Goal: Transaction & Acquisition: Purchase product/service

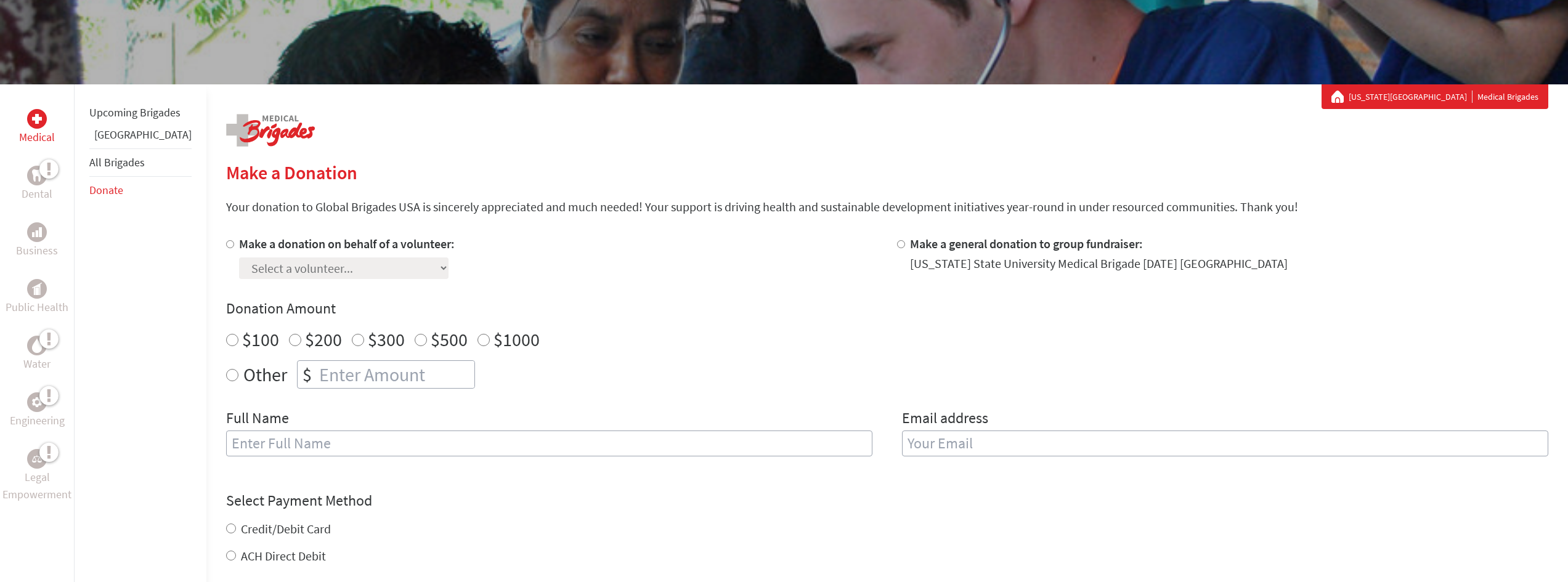
scroll to position [185, 0]
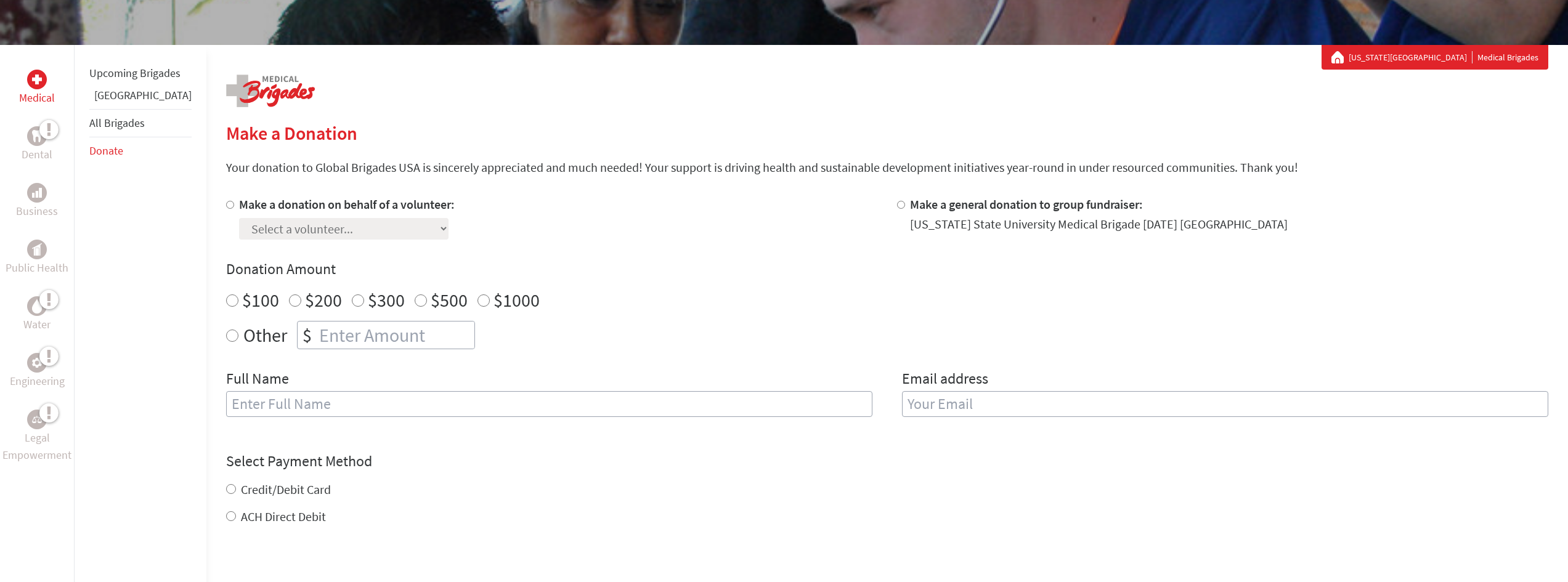
click at [897, 203] on input "Make a general donation to group fundraiser:" at bounding box center [901, 205] width 8 height 8
radio input "true"
click at [332, 334] on input "number" at bounding box center [395, 335] width 158 height 27
type input "1500"
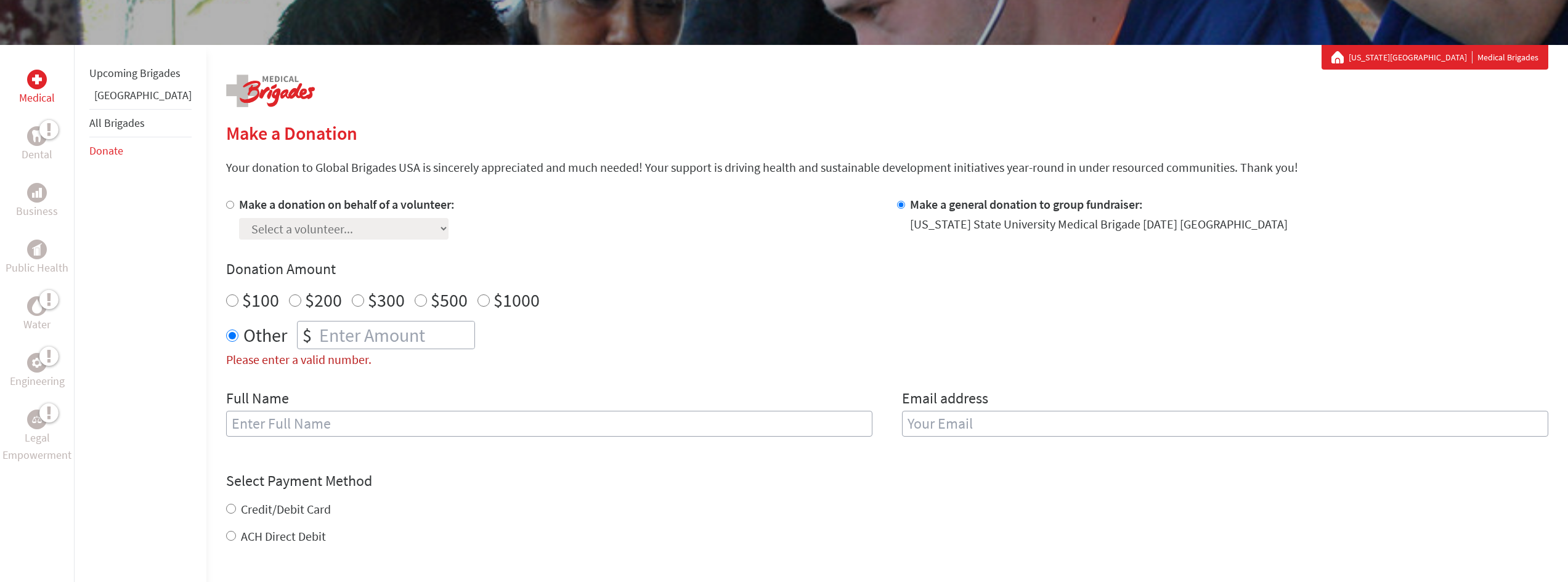
click at [300, 410] on div "Full Name" at bounding box center [549, 420] width 646 height 63
type input "[PERSON_NAME]"
click at [961, 423] on input "email" at bounding box center [1225, 423] width 646 height 26
type input "[EMAIL_ADDRESS][DOMAIN_NAME]"
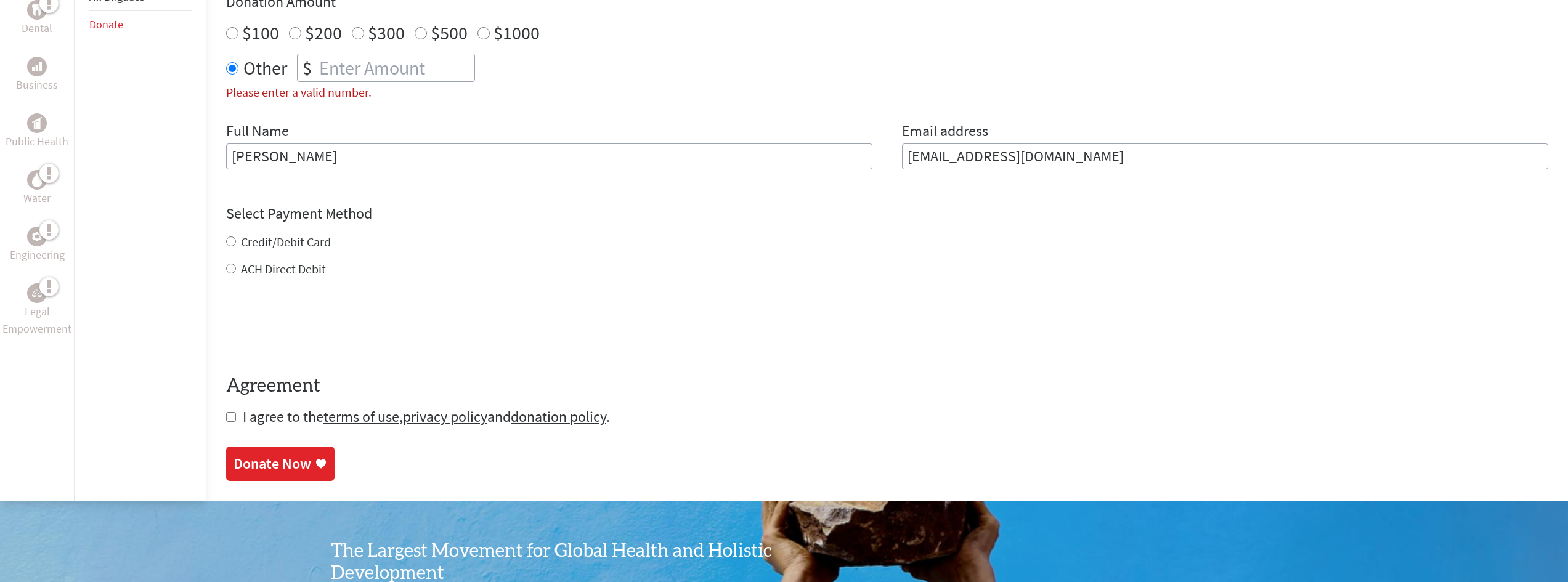
scroll to position [431, 0]
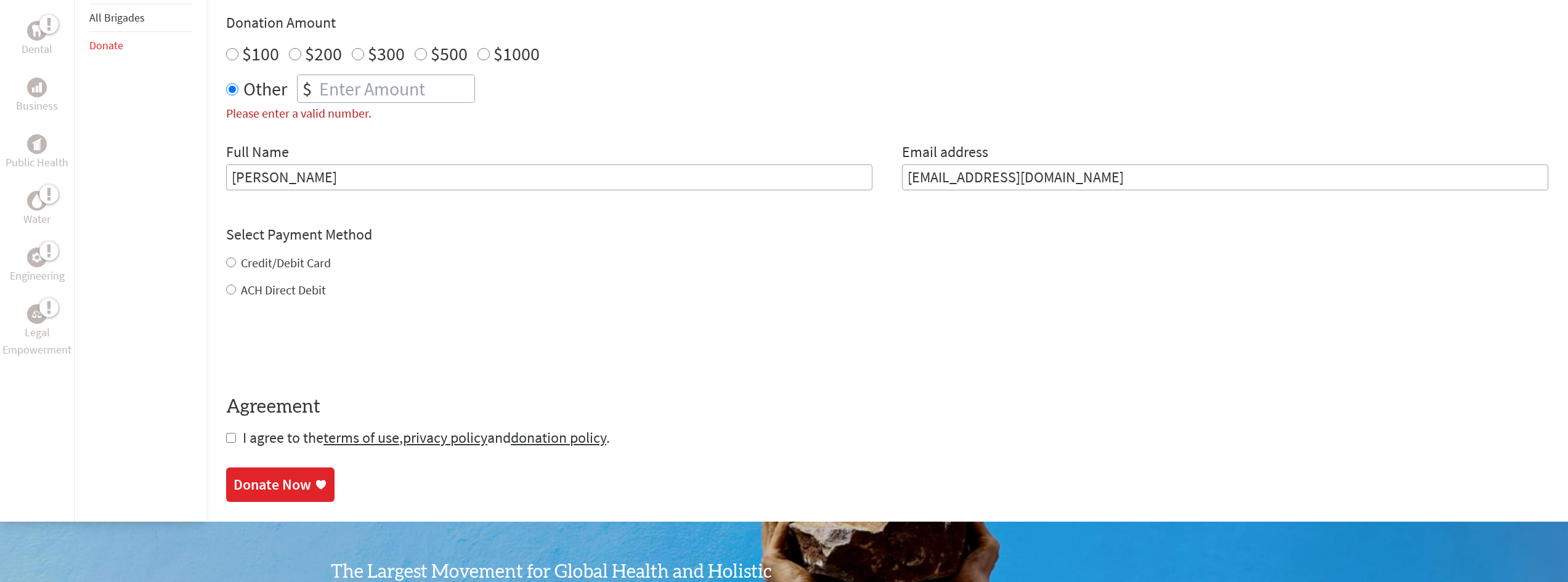
click at [226, 268] on div "Credit/Debit Card ACH Direct Debit" at bounding box center [887, 276] width 1322 height 44
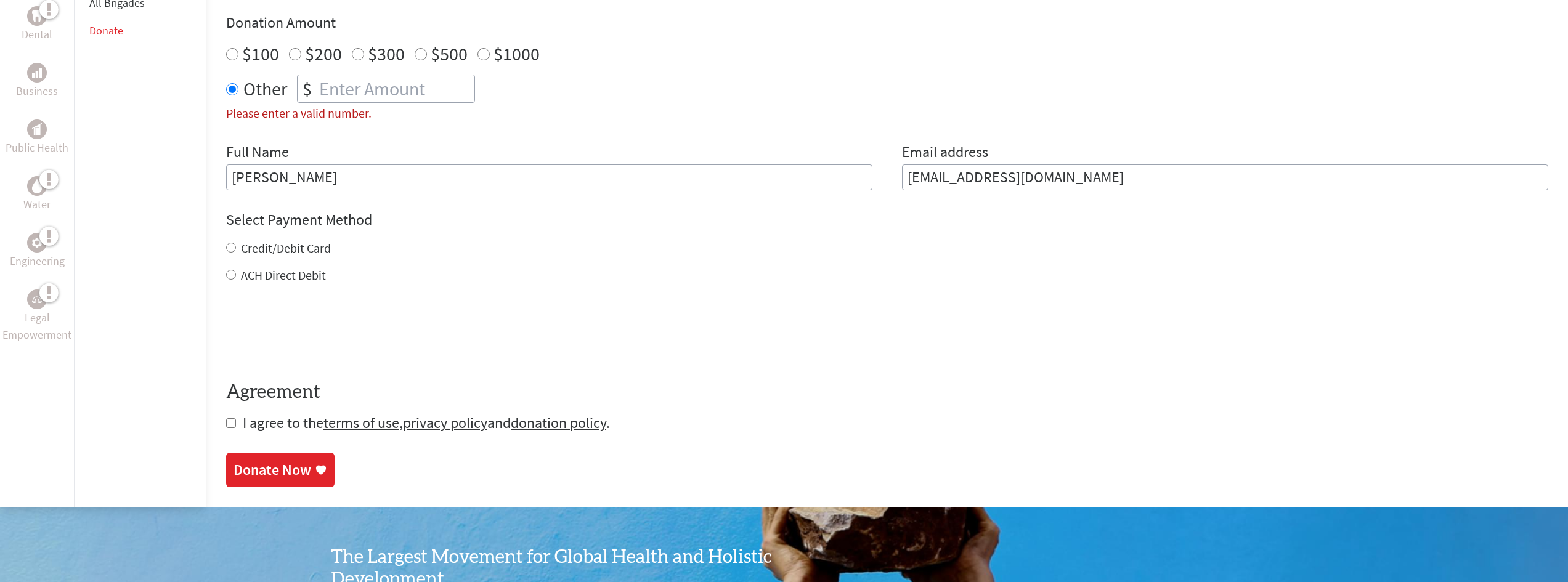
click at [226, 258] on div "Credit/Debit Card ACH Direct Debit" at bounding box center [887, 261] width 1322 height 44
click at [226, 244] on div "Credit/Debit Card" at bounding box center [887, 247] width 1322 height 17
click at [226, 246] on input "Credit/Debit Card" at bounding box center [230, 247] width 10 height 10
radio input "true"
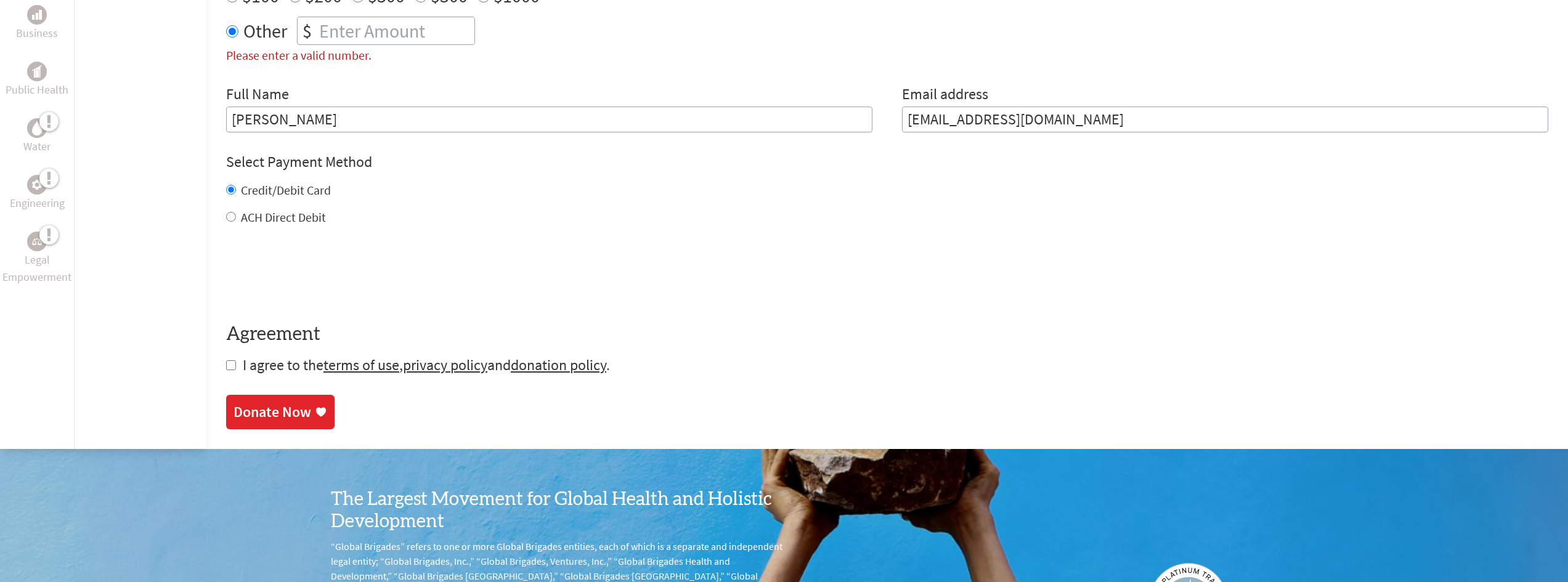
scroll to position [493, 0]
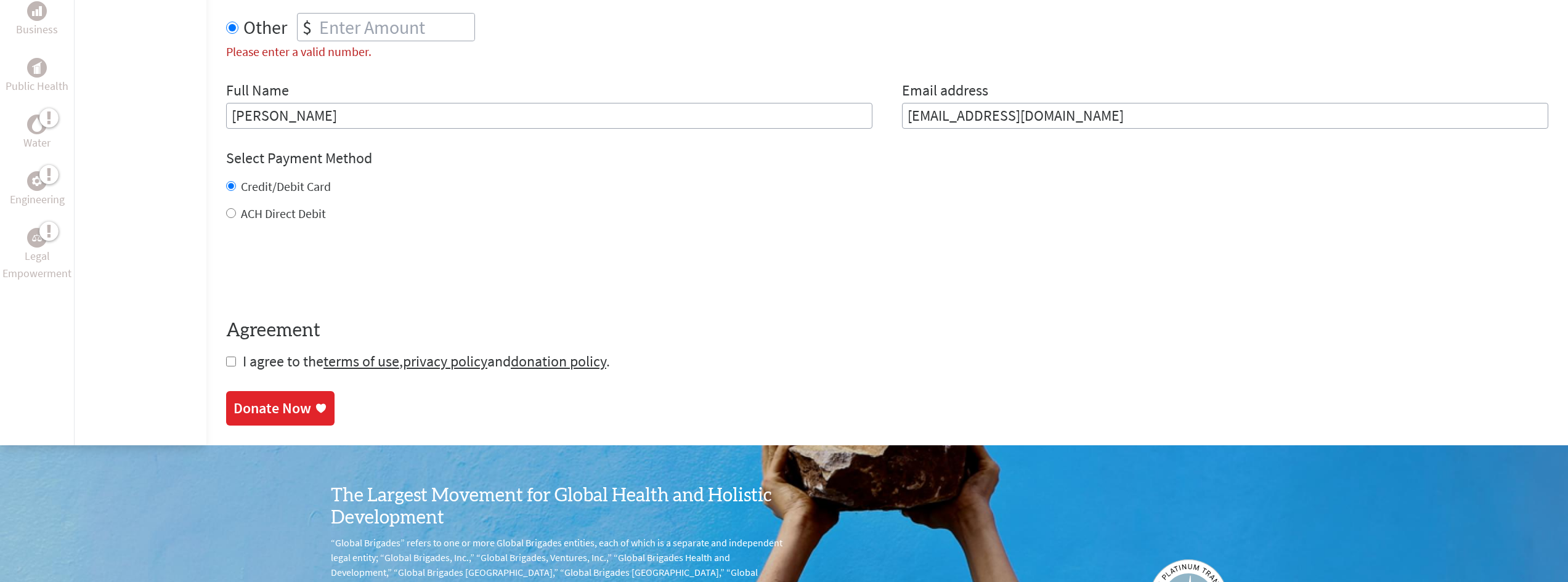
click at [226, 360] on input "checkbox" at bounding box center [230, 361] width 10 height 10
checkbox input "true"
click at [265, 410] on div "Donate Now" at bounding box center [272, 409] width 78 height 19
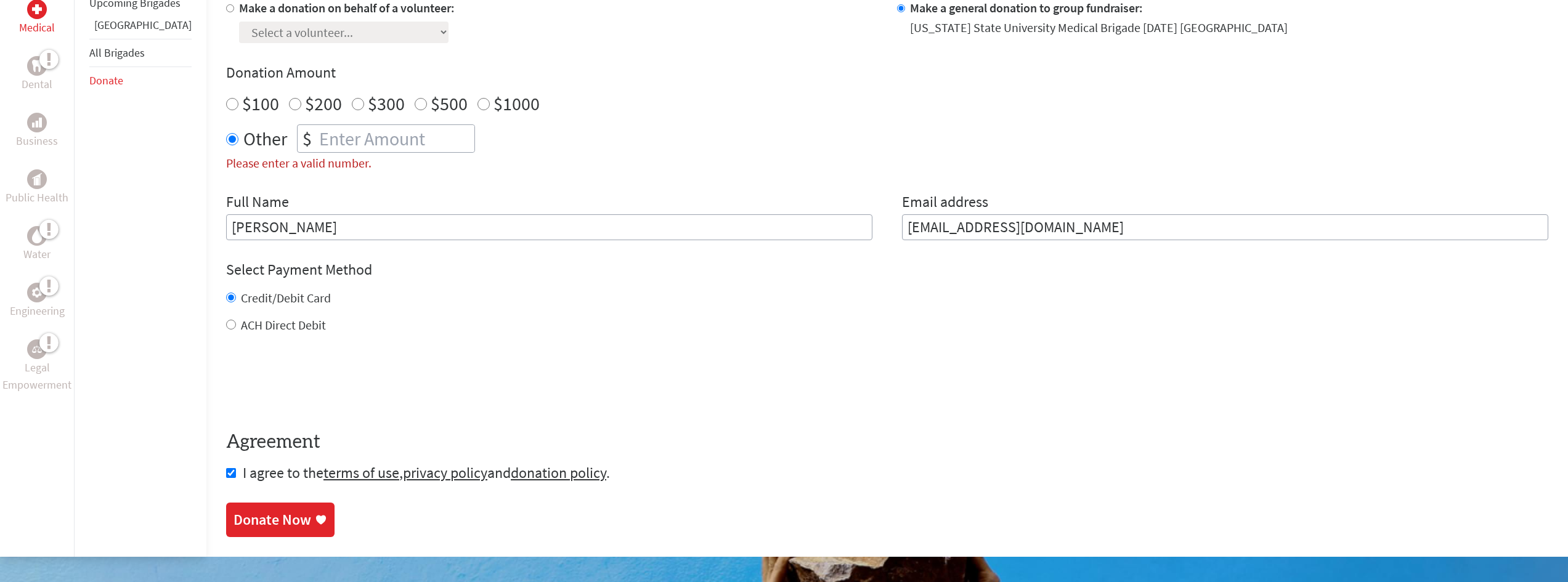
scroll to position [381, 0]
click at [369, 145] on input "Please enter a valid number." at bounding box center [395, 139] width 158 height 27
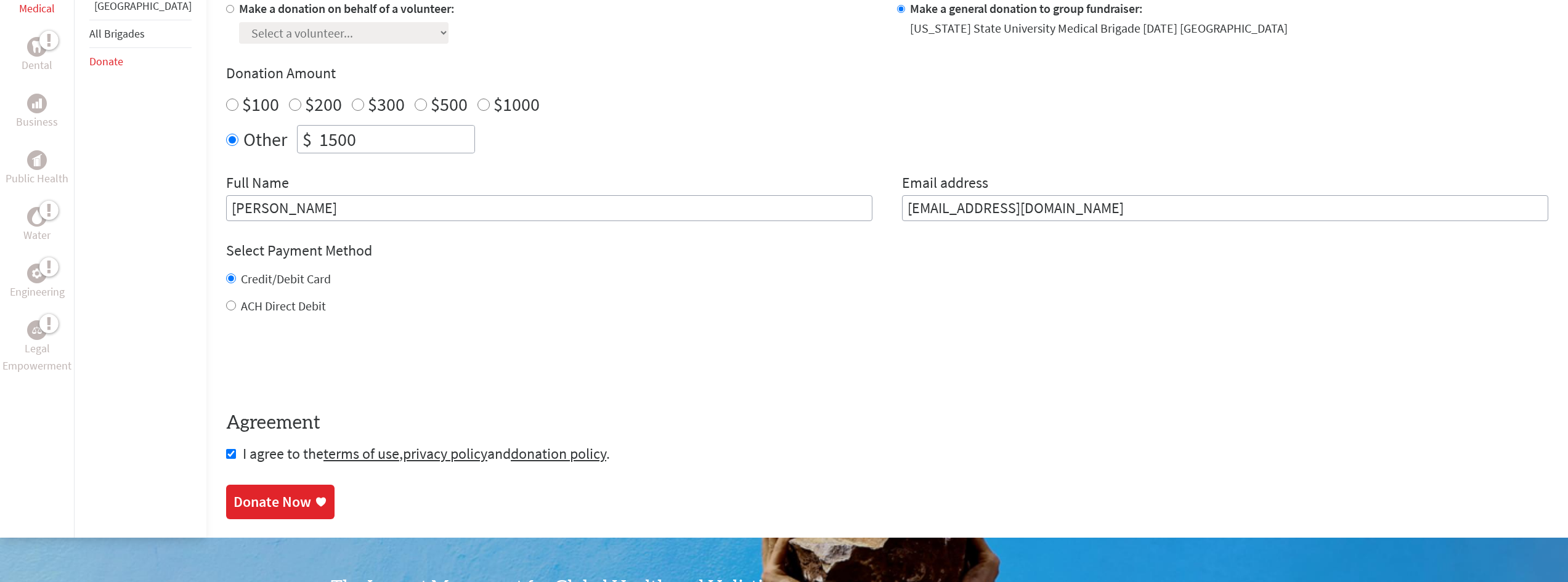
type input "1500"
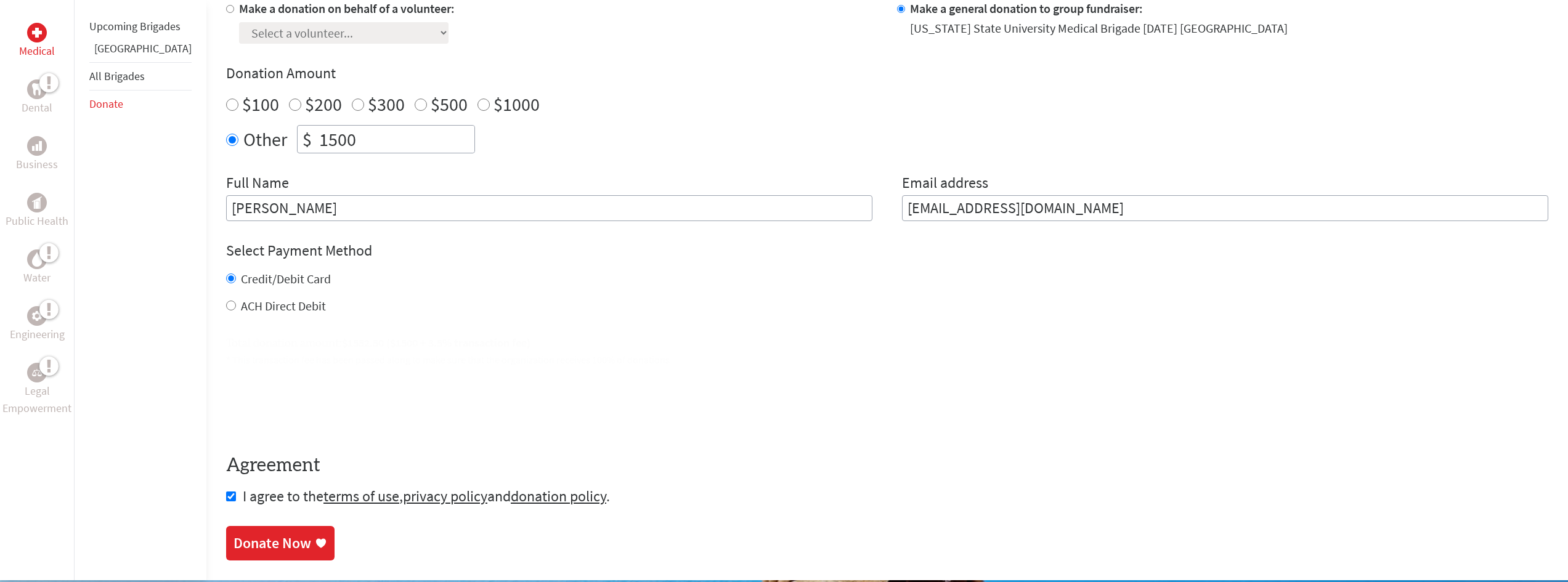
click at [250, 495] on section "Make a Donation Your donation to Global Brigades USA is sincerely appreciated a…" at bounding box center [887, 244] width 1322 height 634
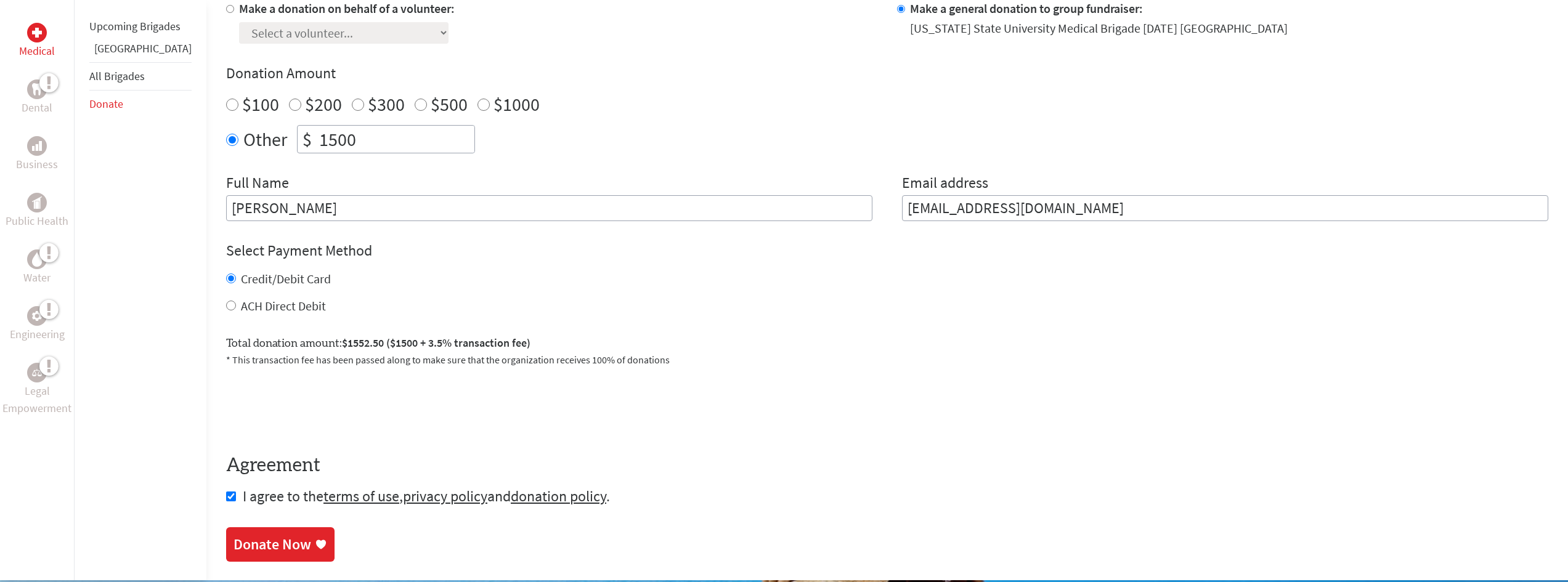
click at [259, 541] on div "Donate Now" at bounding box center [272, 544] width 78 height 19
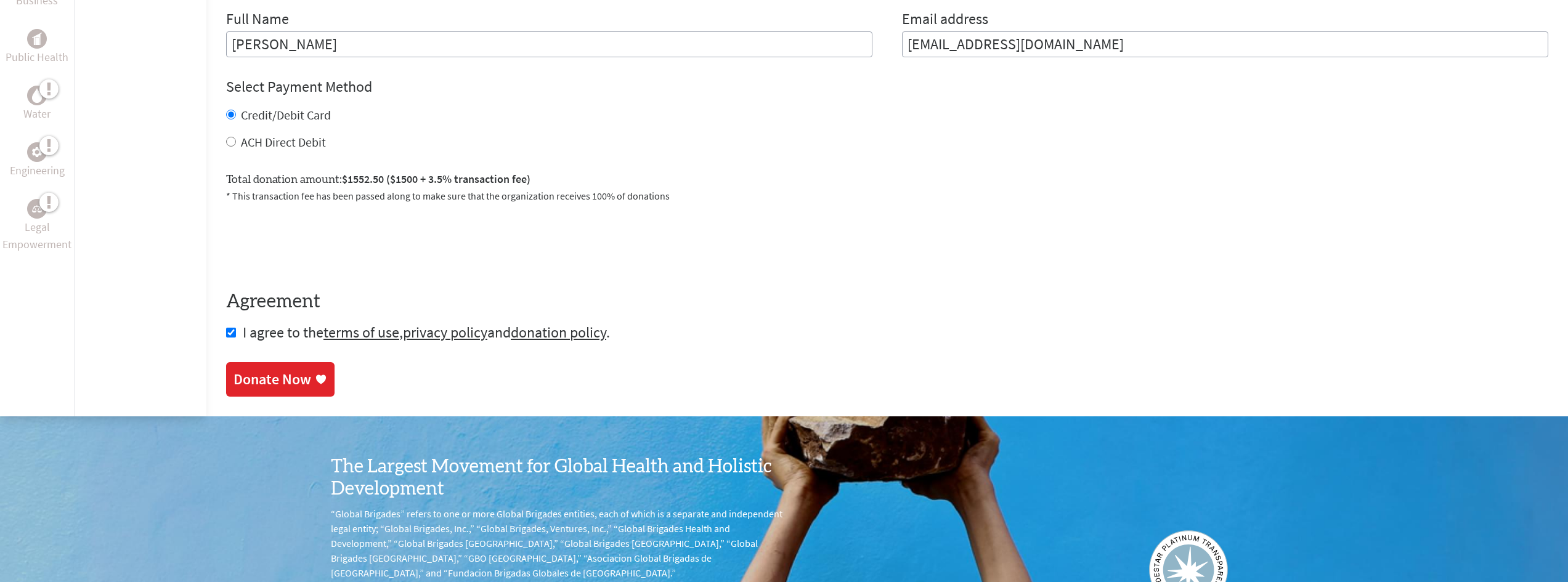
scroll to position [562, 0]
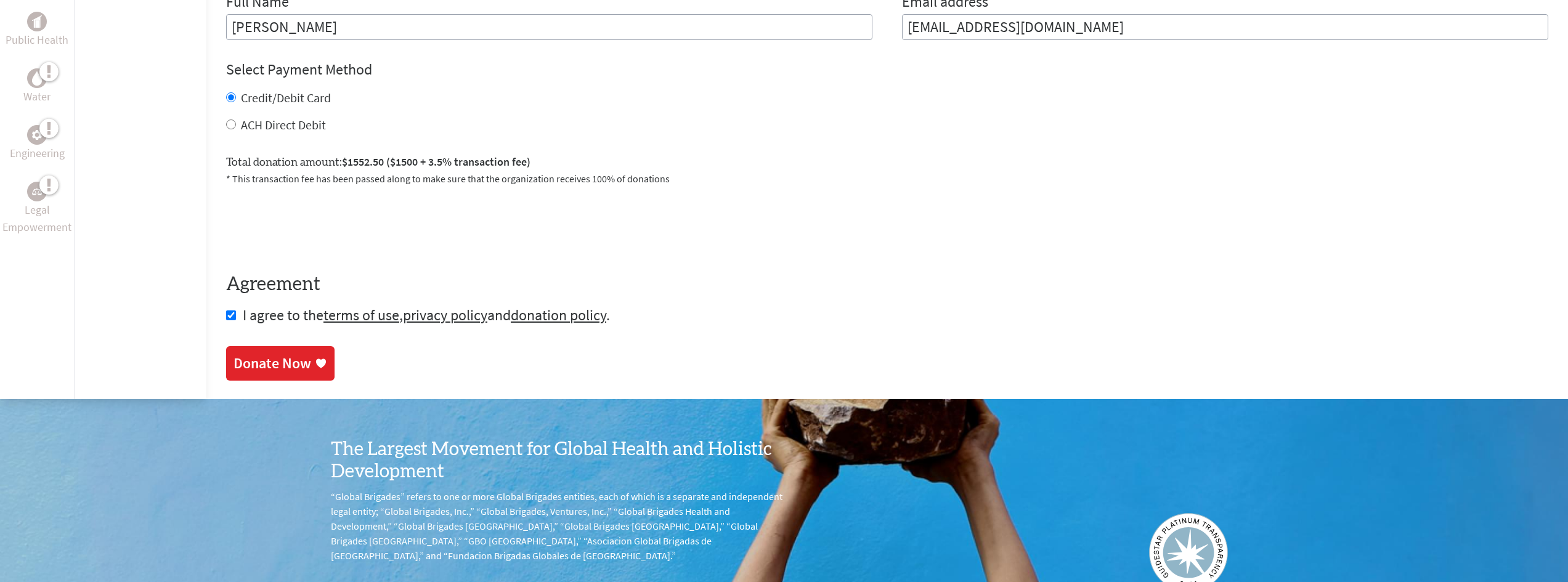
click at [268, 361] on div "Donate Now" at bounding box center [272, 363] width 78 height 19
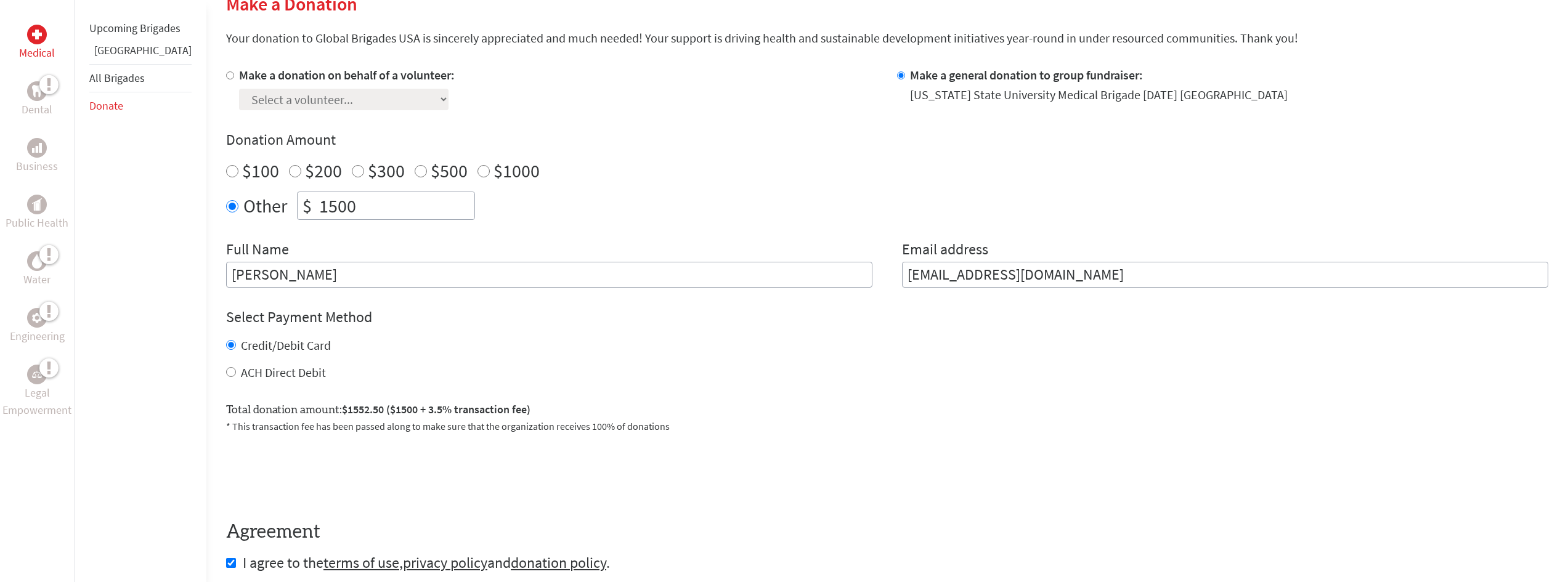
scroll to position [253, 0]
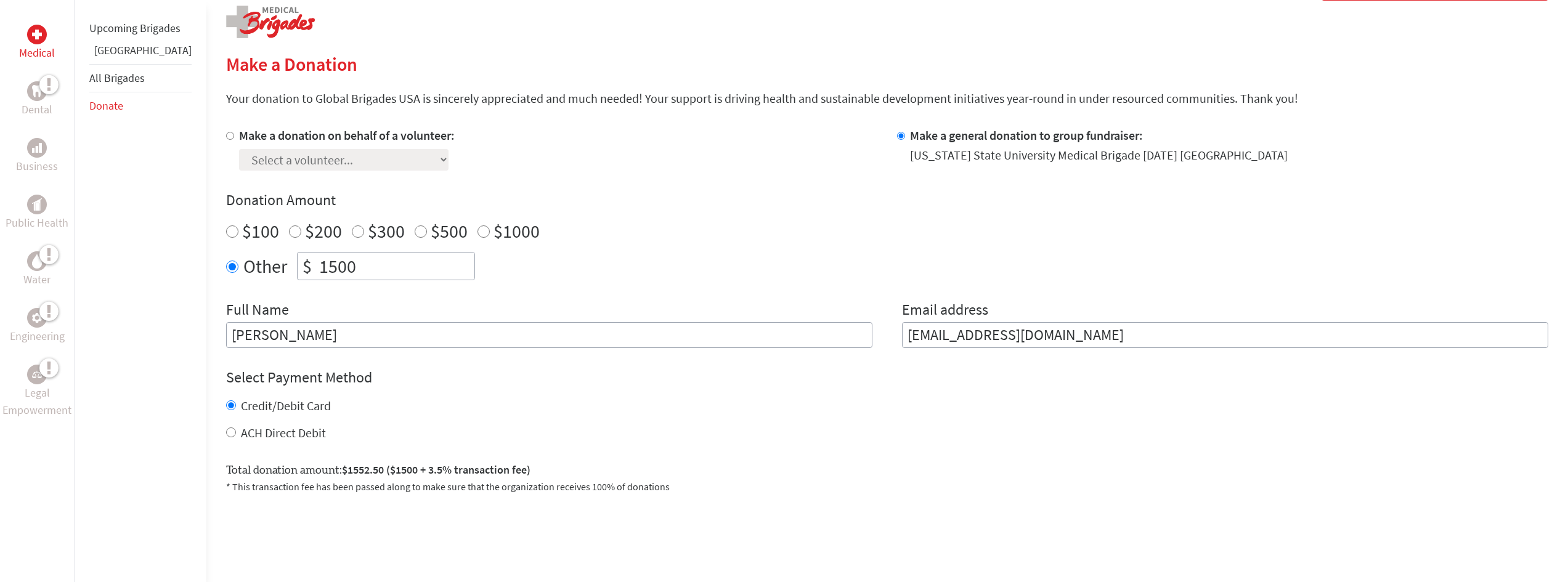
click at [478, 230] on input "$1000" at bounding box center [484, 231] width 12 height 12
radio input "true"
click at [361, 265] on input "1500" at bounding box center [395, 266] width 158 height 27
click at [347, 262] on input "1" at bounding box center [395, 266] width 158 height 27
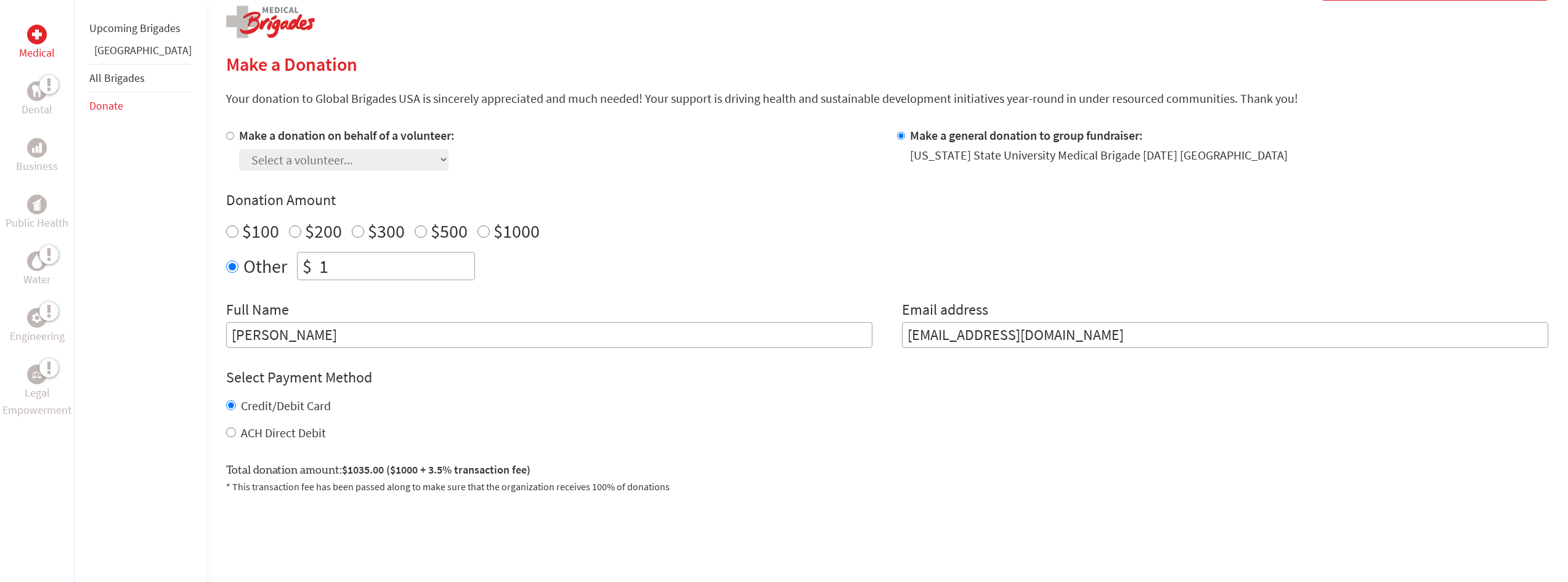
click at [526, 270] on div "Other $ 1" at bounding box center [887, 266] width 1322 height 28
type input "1250"
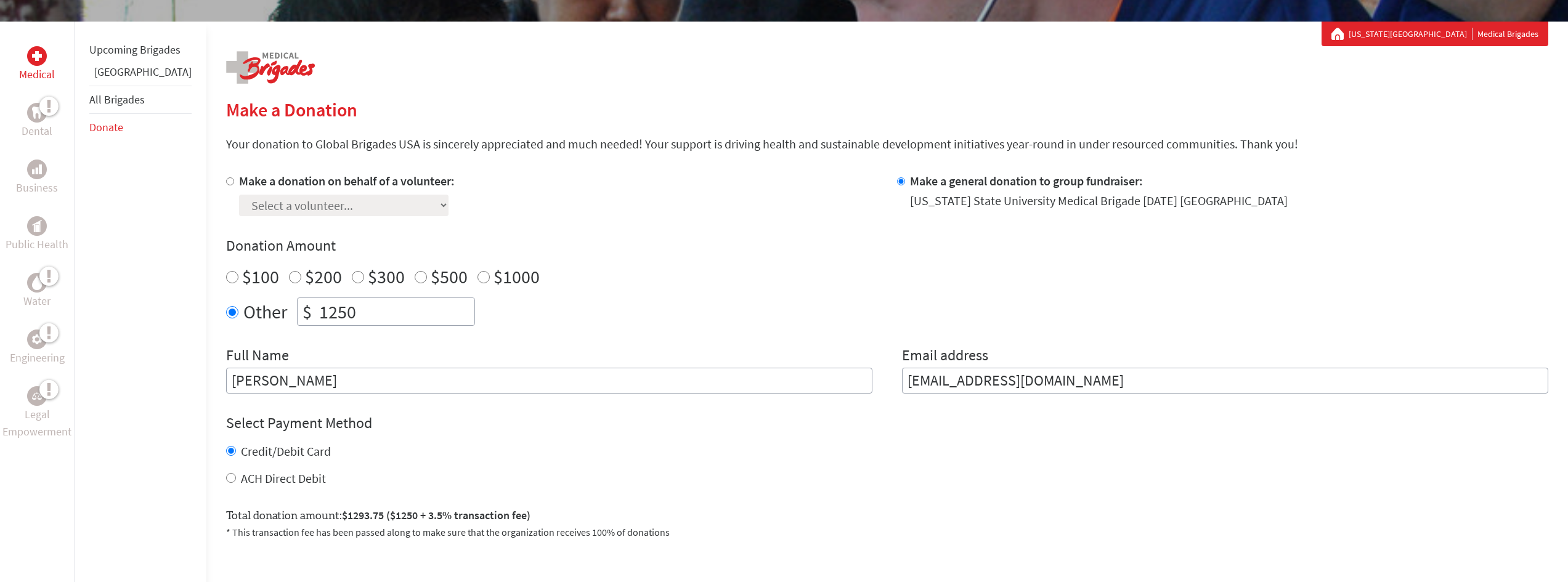
scroll to position [192, 0]
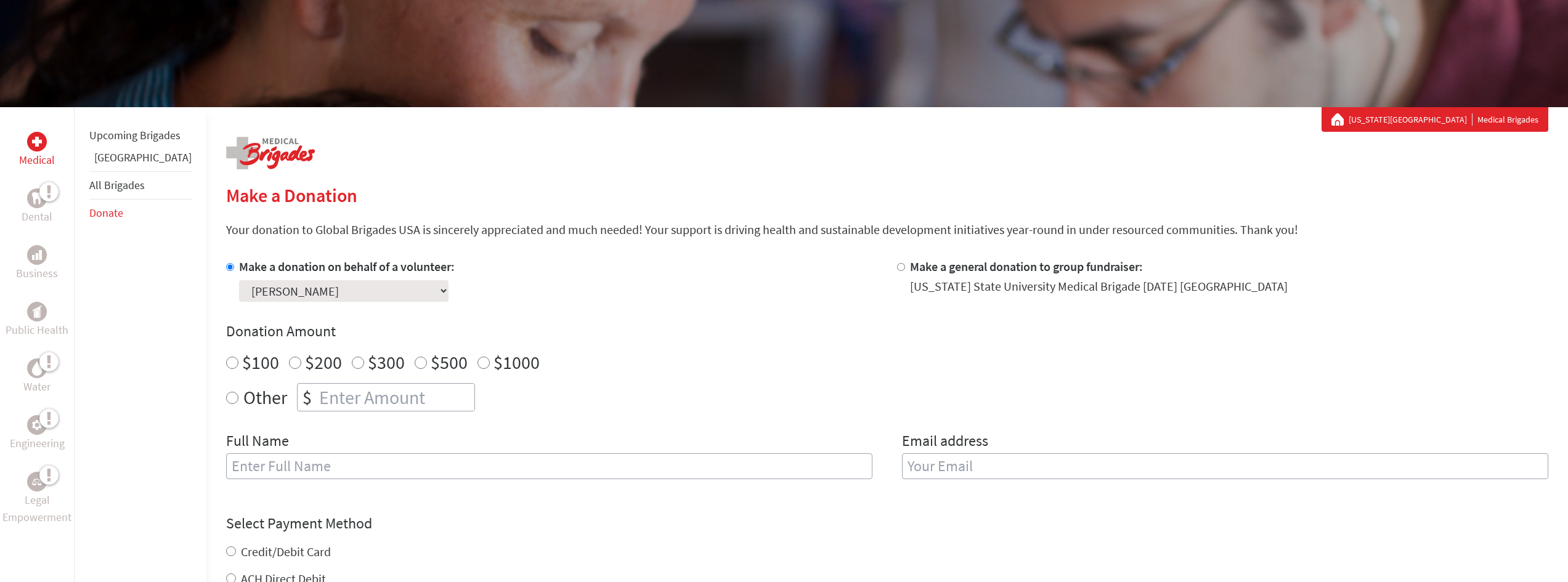
scroll to position [123, 0]
click at [355, 288] on select "Select a volunteer... [PERSON_NAME] [PERSON_NAME] [PERSON_NAME] [PERSON_NAME] […" at bounding box center [344, 291] width 209 height 21
click at [351, 291] on select "Select a volunteer... [PERSON_NAME] [PERSON_NAME] [PERSON_NAME] [PERSON_NAME] […" at bounding box center [344, 291] width 209 height 21
click at [607, 287] on div "Make a donation on behalf of a volunteer: Select a volunteer... [PERSON_NAME] […" at bounding box center [551, 279] width 651 height 43
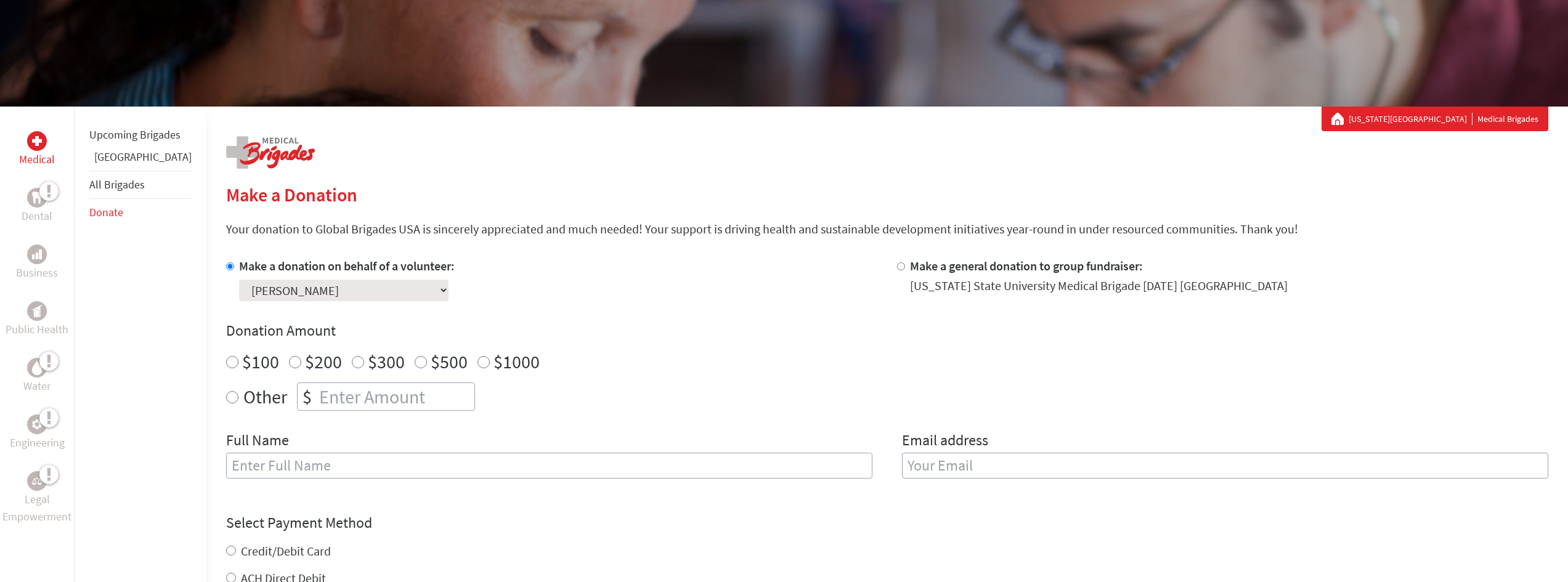
click at [207, 401] on div "Medical Dental Business Public Health Water Engineering Legal Empowerment Upcom…" at bounding box center [784, 458] width 1568 height 703
click at [226, 397] on input "Other" at bounding box center [232, 397] width 12 height 12
radio input "true"
click at [316, 394] on input "number" at bounding box center [395, 396] width 158 height 27
type input "1250"
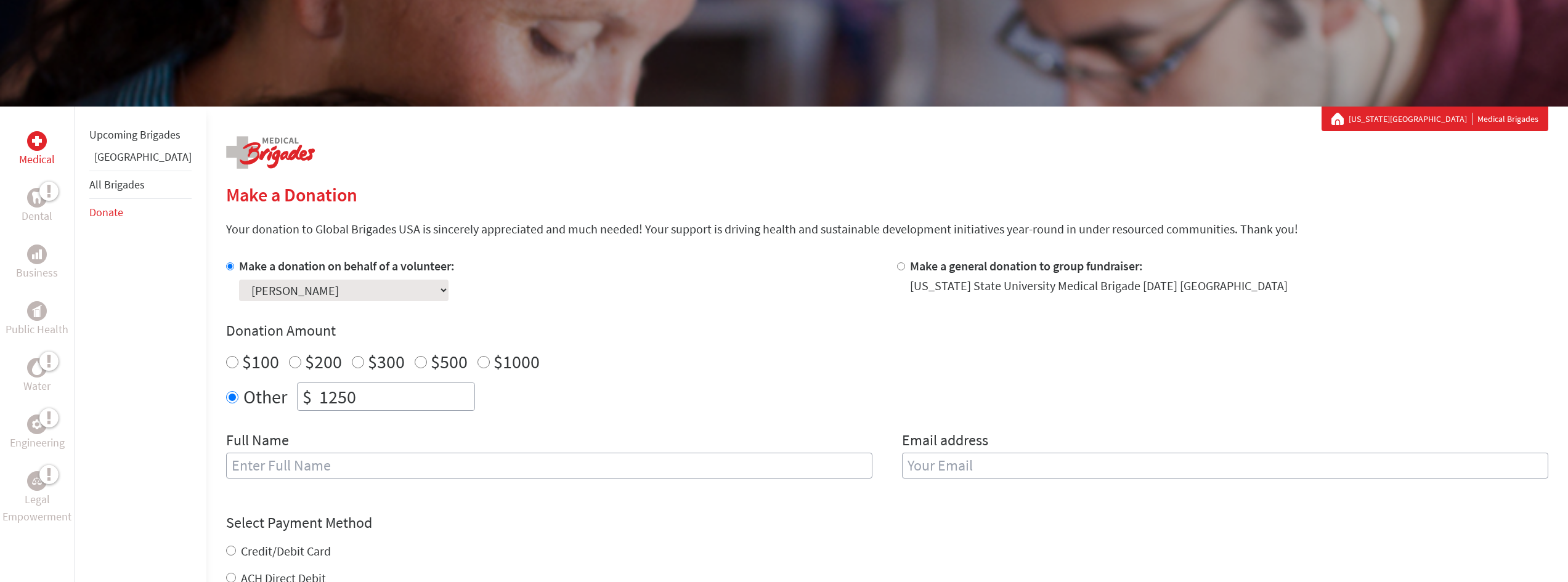
click at [282, 460] on input "text" at bounding box center [549, 465] width 646 height 26
type input "[PERSON_NAME]"
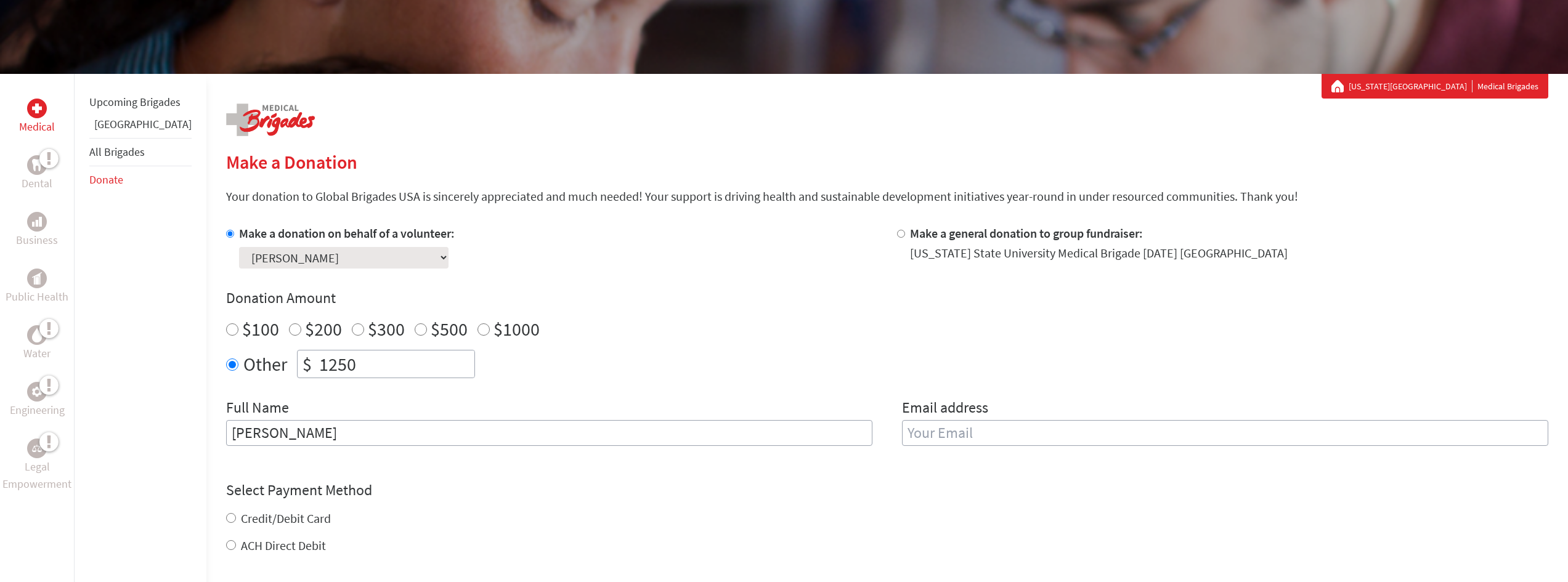
scroll to position [246, 0]
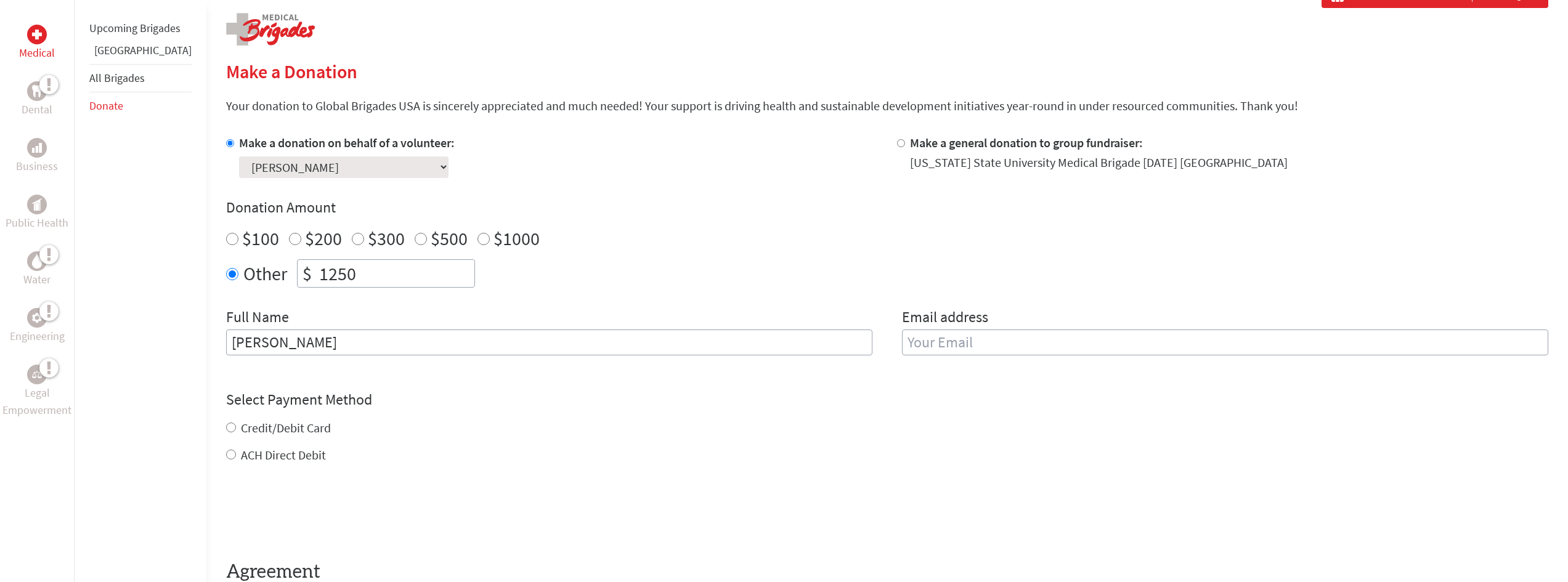
click at [922, 347] on input "email" at bounding box center [1225, 342] width 646 height 26
type input "[EMAIL_ADDRESS][DOMAIN_NAME]"
click at [226, 429] on div "Credit/Debit Card ACH Direct Debit" at bounding box center [887, 441] width 1322 height 44
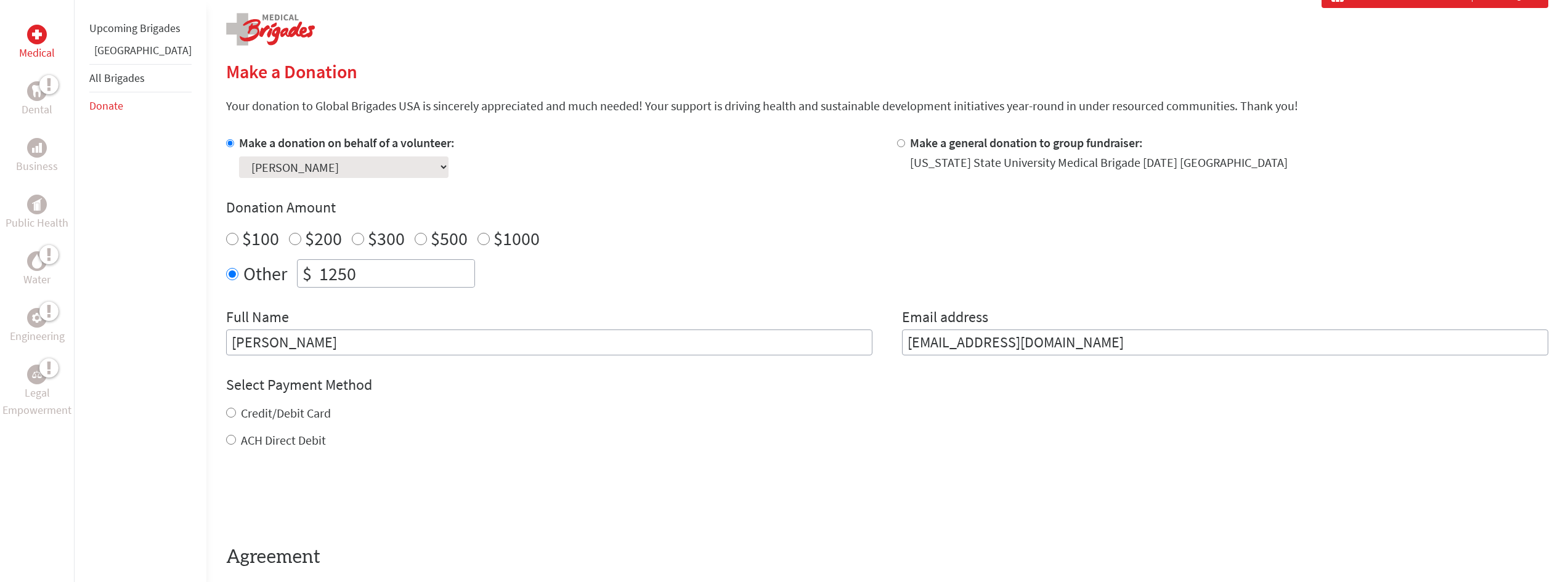
click at [226, 415] on div "Credit/Debit Card" at bounding box center [887, 413] width 1322 height 17
click at [226, 416] on input "Credit/Debit Card" at bounding box center [230, 412] width 10 height 10
radio input "true"
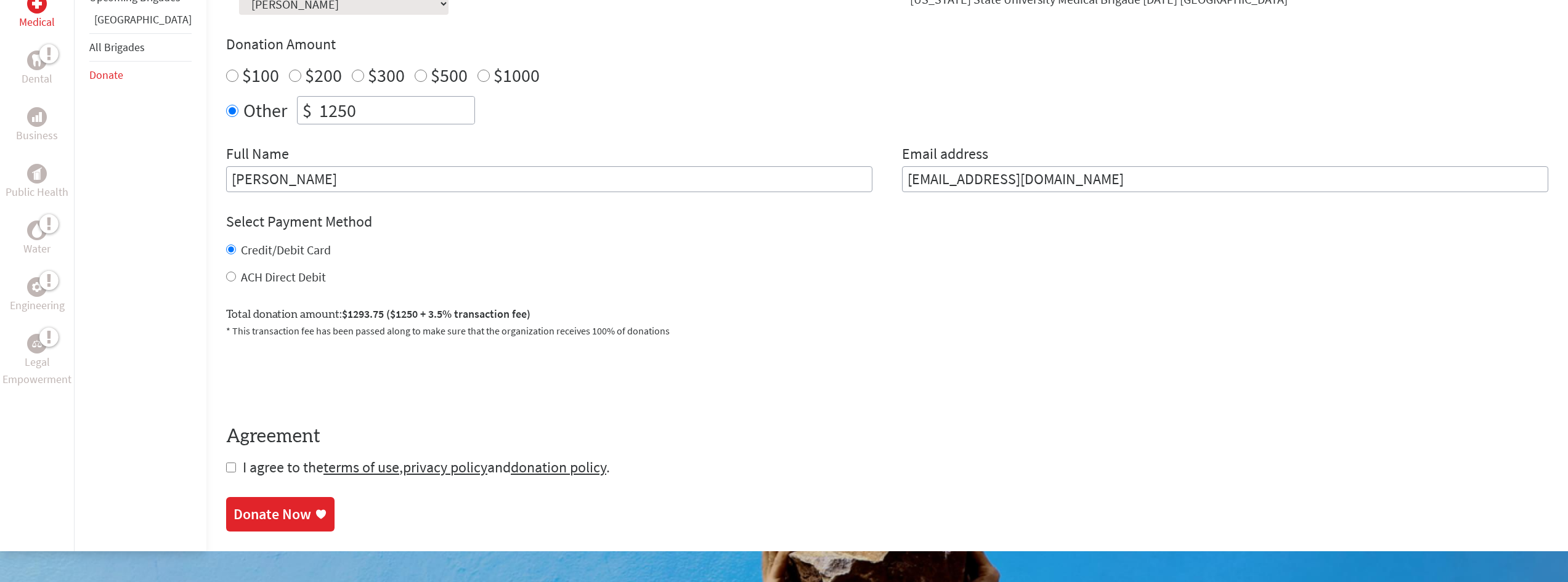
scroll to position [431, 0]
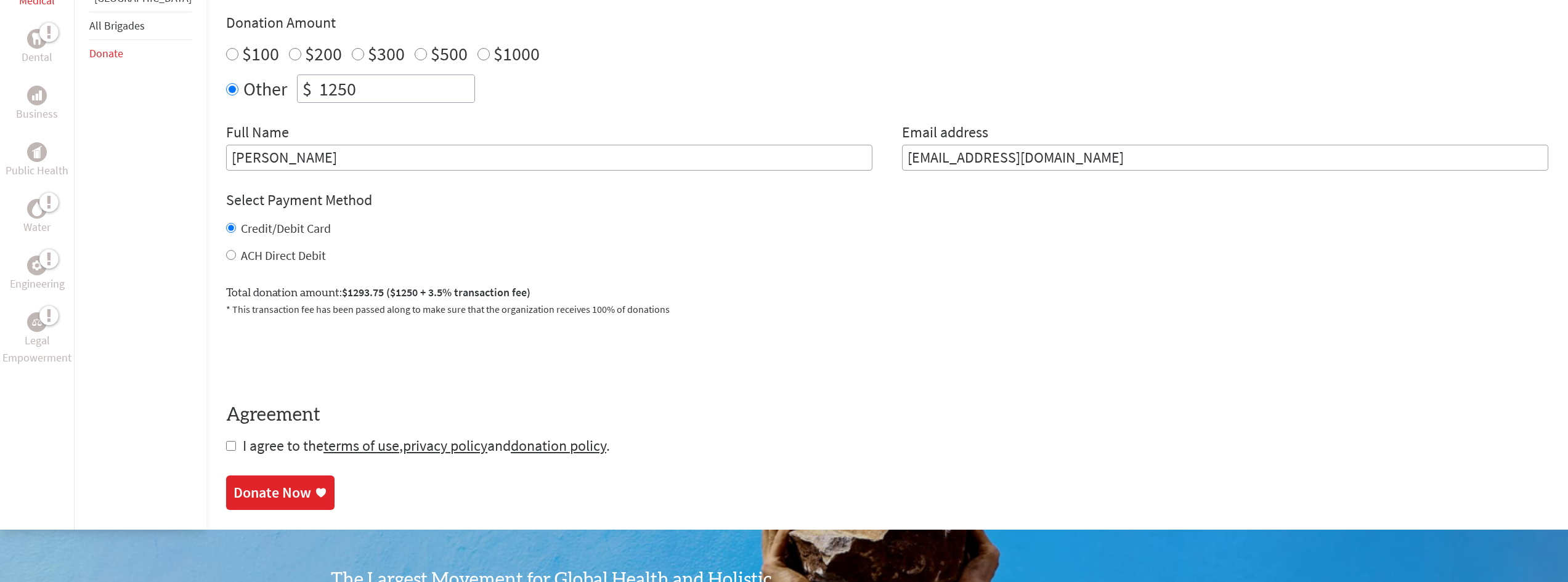
drag, startPoint x: 210, startPoint y: 445, endPoint x: 219, endPoint y: 446, distance: 9.1
click at [226, 445] on input "checkbox" at bounding box center [230, 446] width 10 height 10
checkbox input "true"
click at [250, 492] on div "Donate Now" at bounding box center [272, 493] width 78 height 19
